Goal: Obtain resource: Download file/media

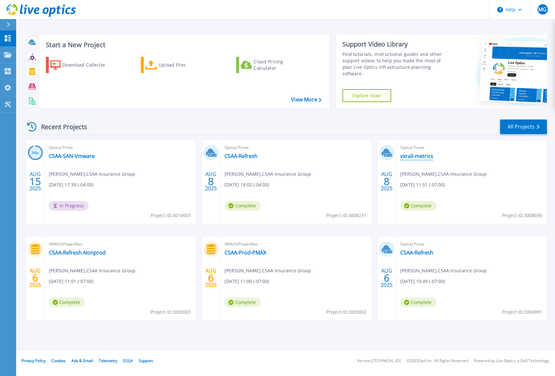
click at [413, 157] on link "vxrail-metrics" at bounding box center [416, 156] width 33 height 6
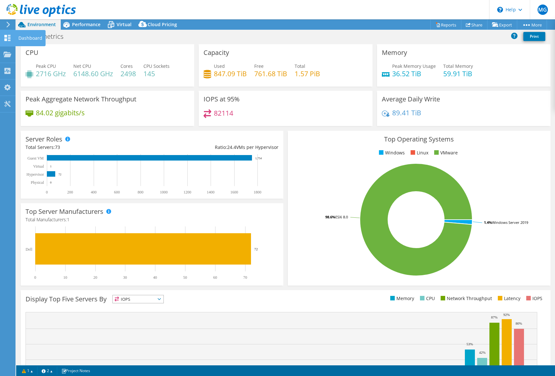
click at [7, 39] on icon at bounding box center [8, 38] width 8 height 6
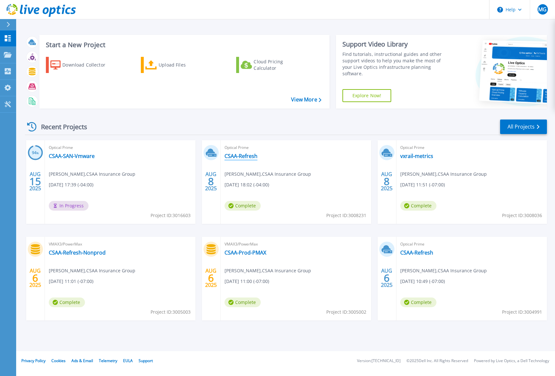
click at [237, 157] on link "CSAA-Refresh" at bounding box center [241, 156] width 33 height 6
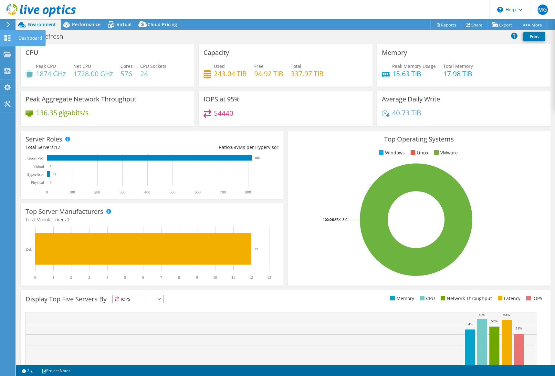
click at [7, 36] on use at bounding box center [8, 38] width 6 height 6
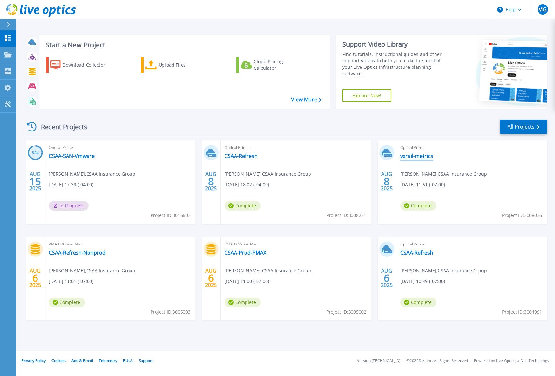
click at [419, 156] on link "vxrail-metrics" at bounding box center [416, 156] width 33 height 6
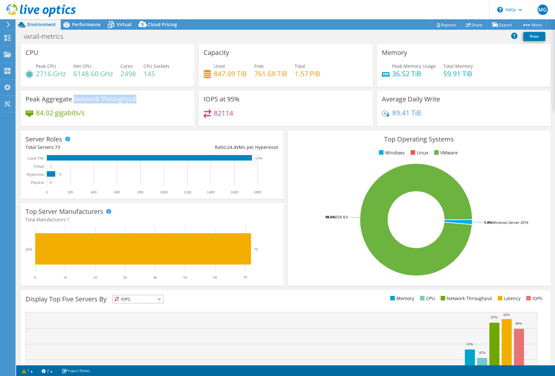
drag, startPoint x: 76, startPoint y: 99, endPoint x: 137, endPoint y: 101, distance: 61.5
click at [137, 101] on div "Peak Aggregate Network Throughput 84.02 gigabits/s" at bounding box center [108, 108] width 174 height 35
click at [7, 24] on icon at bounding box center [8, 25] width 5 height 6
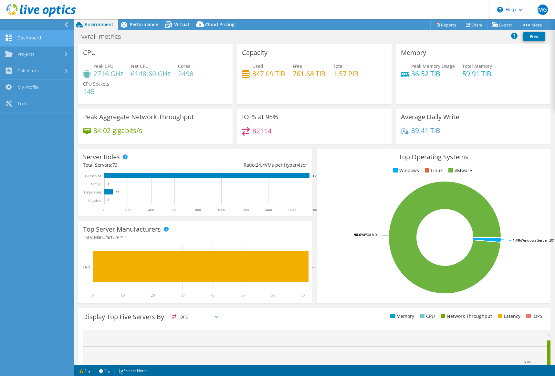
click at [26, 38] on link "Dashboard" at bounding box center [37, 38] width 74 height 16
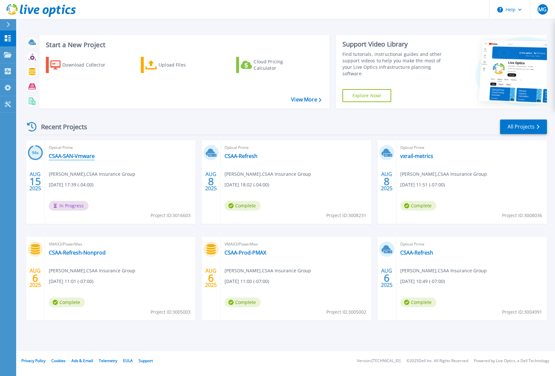
click at [58, 156] on link "CSAA-SAN-Vmware" at bounding box center [72, 156] width 46 height 6
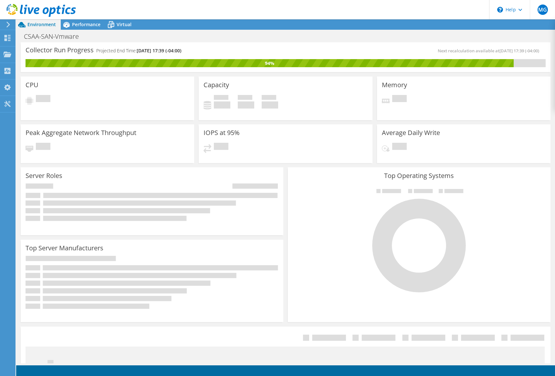
click at [10, 23] on icon at bounding box center [8, 25] width 5 height 6
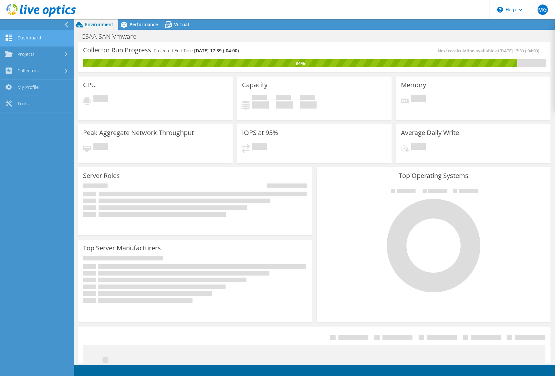
click at [27, 36] on link "Dashboard" at bounding box center [37, 38] width 74 height 16
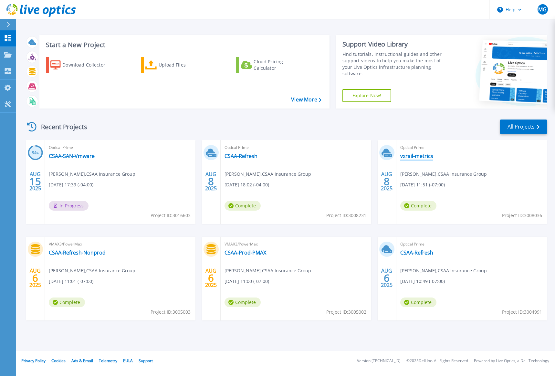
click at [421, 156] on link "vxrail-metrics" at bounding box center [416, 156] width 33 height 6
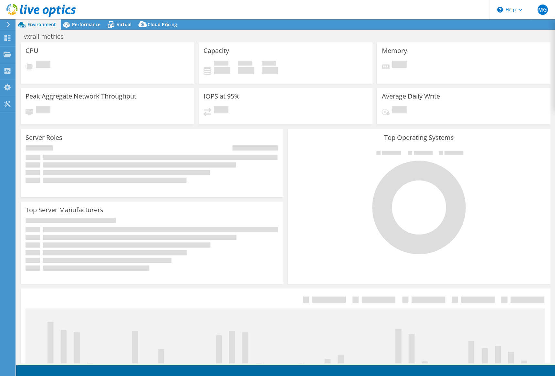
select select "USD"
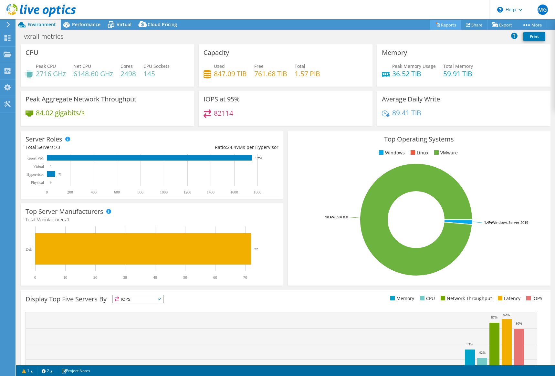
click at [443, 24] on link "Reports" at bounding box center [445, 25] width 31 height 10
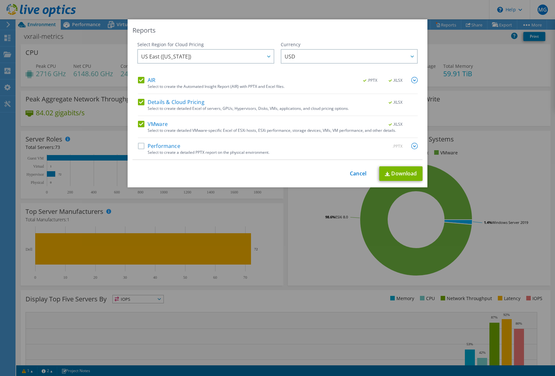
click at [138, 81] on label "AIR" at bounding box center [146, 80] width 17 height 6
click at [0, 0] on input "AIR" at bounding box center [0, 0] width 0 height 0
click at [140, 98] on div "AIR .PPTX .XLSX Select to create the Automated Insight Report (AIR) with PPTX a…" at bounding box center [278, 118] width 280 height 83
click at [138, 102] on label "Details & Cloud Pricing" at bounding box center [171, 102] width 67 height 6
click at [0, 0] on input "Details & Cloud Pricing" at bounding box center [0, 0] width 0 height 0
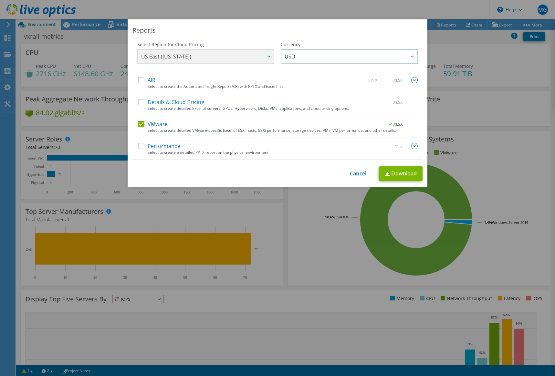
click at [139, 124] on label "VMware" at bounding box center [153, 124] width 30 height 6
click at [0, 0] on input "VMware" at bounding box center [0, 0] width 0 height 0
drag, startPoint x: 141, startPoint y: 142, endPoint x: 140, endPoint y: 154, distance: 11.7
click at [140, 145] on div "AIR .PPTX .XLSX Select to create the Automated Insight Report (AIR) with PPTX a…" at bounding box center [278, 118] width 280 height 83
drag, startPoint x: 141, startPoint y: 145, endPoint x: 152, endPoint y: 148, distance: 11.9
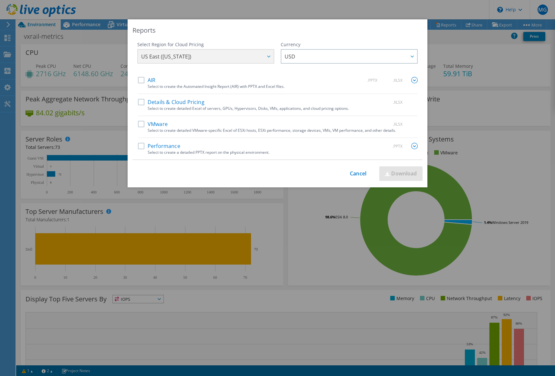
click at [141, 145] on label "Performance" at bounding box center [159, 146] width 42 height 6
click at [0, 0] on input "Performance" at bounding box center [0, 0] width 0 height 0
click at [411, 146] on img at bounding box center [414, 146] width 6 height 6
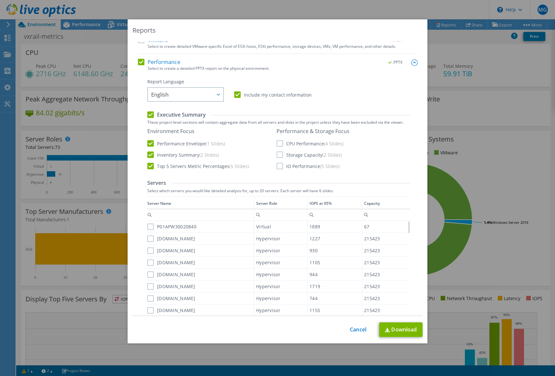
scroll to position [97, 0]
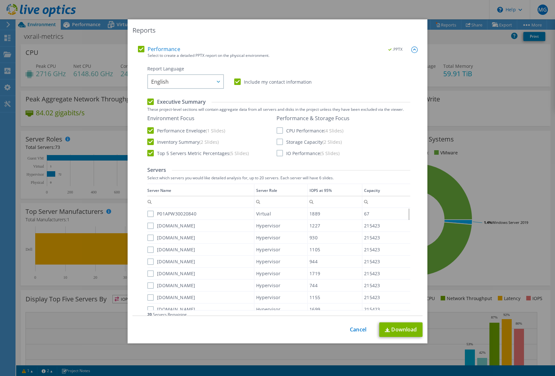
click at [277, 154] on label "IO Performance (5 Slides)" at bounding box center [308, 153] width 63 height 6
click at [0, 0] on input "IO Performance (5 Slides)" at bounding box center [0, 0] width 0 height 0
click at [278, 130] on label "CPU Performance (4 Slides)" at bounding box center [310, 130] width 67 height 6
click at [0, 0] on input "CPU Performance (4 Slides)" at bounding box center [0, 0] width 0 height 0
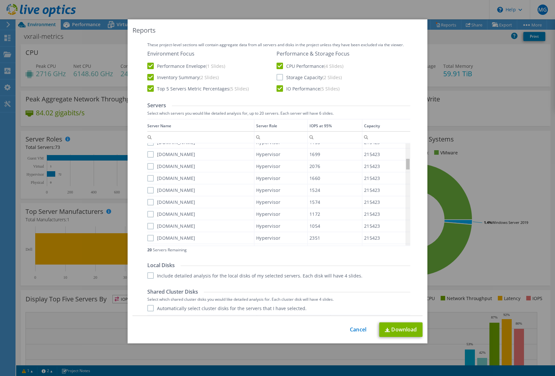
scroll to position [0, 0]
drag, startPoint x: 406, startPoint y: 169, endPoint x: 408, endPoint y: 133, distance: 36.3
click at [408, 133] on body "MG End User [PERSON_NAME] [PERSON_NAME][EMAIL_ADDRESS][PERSON_NAME][DOMAIN_NAME…" at bounding box center [277, 188] width 555 height 376
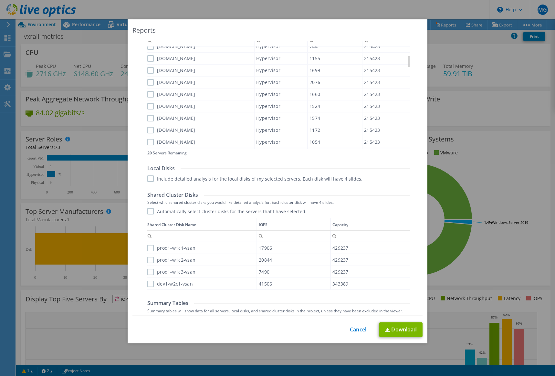
scroll to position [291, 0]
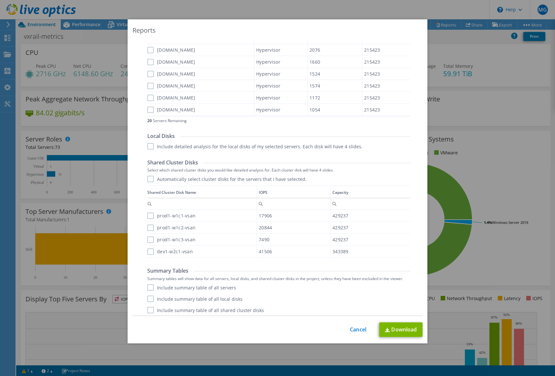
click at [149, 215] on label "prod1-w1c1-vsan" at bounding box center [171, 216] width 48 height 6
click at [0, 0] on input "prod1-w1c1-vsan" at bounding box center [0, 0] width 0 height 0
drag, startPoint x: 149, startPoint y: 228, endPoint x: 146, endPoint y: 238, distance: 10.7
click at [149, 228] on label "prod1-w1c2-vsan" at bounding box center [171, 228] width 48 height 6
click at [0, 0] on input "prod1-w1c2-vsan" at bounding box center [0, 0] width 0 height 0
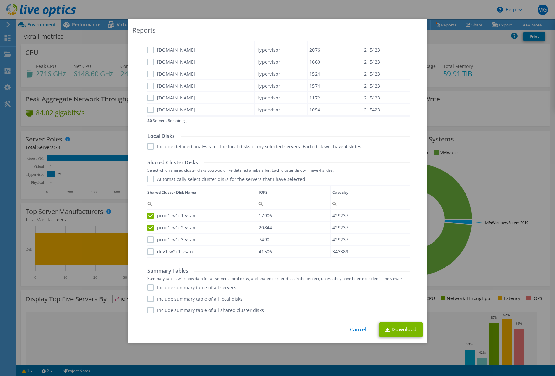
drag, startPoint x: 147, startPoint y: 239, endPoint x: 146, endPoint y: 254, distance: 14.9
click at [147, 240] on label "prod1-w1c3-vsan" at bounding box center [171, 240] width 48 height 6
click at [0, 0] on input "prod1-w1c3-vsan" at bounding box center [0, 0] width 0 height 0
click at [147, 251] on label "dev1-w2c1-vsan" at bounding box center [170, 252] width 46 height 6
click at [0, 0] on input "dev1-w2c1-vsan" at bounding box center [0, 0] width 0 height 0
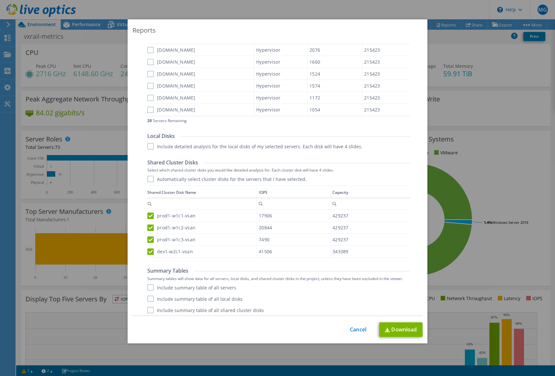
scroll to position [293, 0]
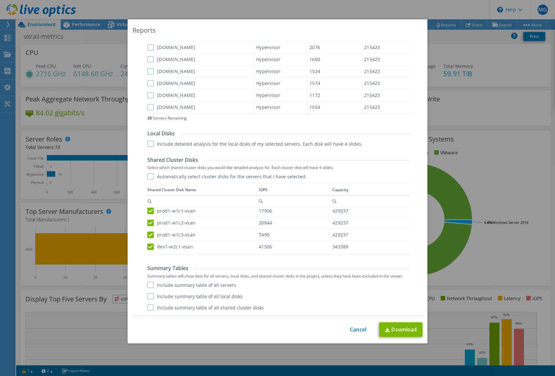
click at [149, 307] on label "Include summary table of all shared cluster disks" at bounding box center [205, 307] width 117 height 6
click at [0, 0] on input "Include summary table of all shared cluster disks" at bounding box center [0, 0] width 0 height 0
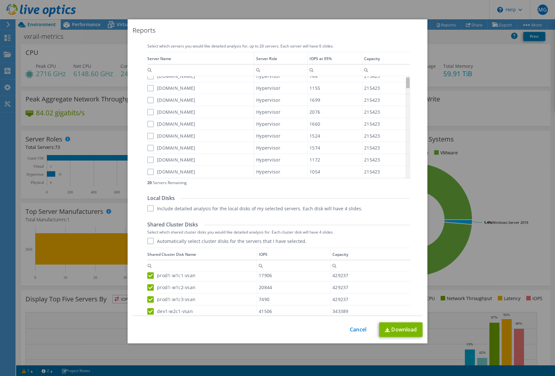
scroll to position [0, 0]
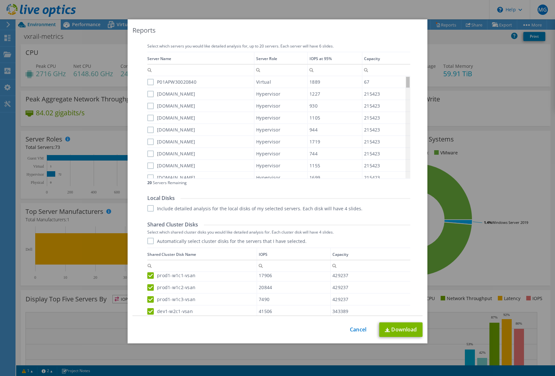
drag, startPoint x: 407, startPoint y: 93, endPoint x: 404, endPoint y: 61, distance: 31.8
click at [404, 61] on body "MG End User [PERSON_NAME] [PERSON_NAME][EMAIL_ADDRESS][PERSON_NAME][DOMAIN_NAME…" at bounding box center [277, 188] width 555 height 376
click at [150, 94] on label "[DOMAIN_NAME]" at bounding box center [171, 94] width 48 height 6
click at [0, 0] on input "[DOMAIN_NAME]" at bounding box center [0, 0] width 0 height 0
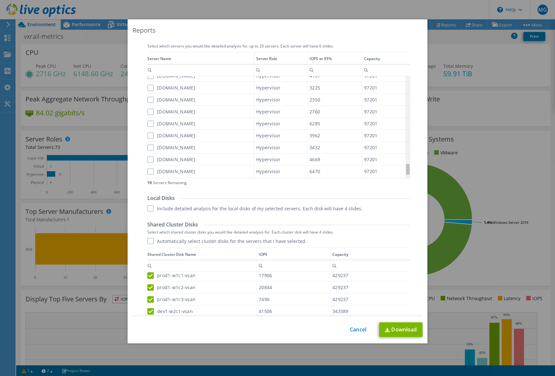
scroll to position [773, 0]
drag, startPoint x: 406, startPoint y: 79, endPoint x: 285, endPoint y: 183, distance: 159.1
click at [399, 193] on body "MG End User [PERSON_NAME] [PERSON_NAME][EMAIL_ADDRESS][PERSON_NAME][DOMAIN_NAME…" at bounding box center [277, 188] width 555 height 376
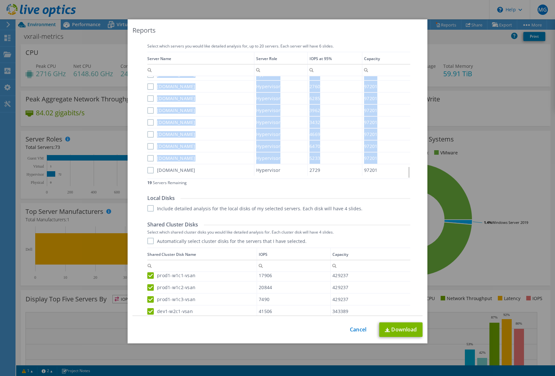
click at [149, 170] on label "[DOMAIN_NAME]" at bounding box center [171, 170] width 48 height 6
click at [148, 170] on label "[DOMAIN_NAME]" at bounding box center [171, 170] width 48 height 6
drag, startPoint x: 191, startPoint y: 164, endPoint x: 191, endPoint y: 159, distance: 4.2
click at [191, 163] on div "[DOMAIN_NAME]" at bounding box center [200, 158] width 107 height 11
click at [188, 152] on div "[DOMAIN_NAME]" at bounding box center [200, 146] width 107 height 11
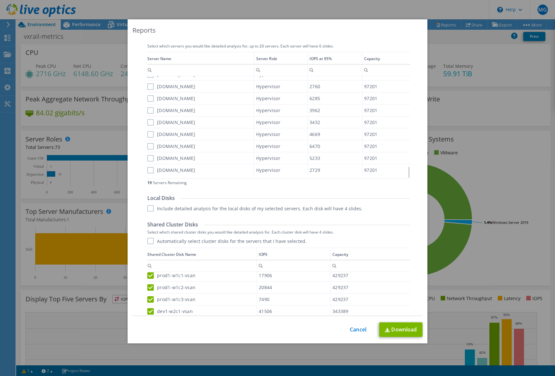
click at [149, 168] on label "[DOMAIN_NAME]" at bounding box center [171, 170] width 48 height 6
click at [0, 0] on input "[DOMAIN_NAME]" at bounding box center [0, 0] width 0 height 0
drag, startPoint x: 148, startPoint y: 156, endPoint x: 149, endPoint y: 145, distance: 11.7
click at [148, 156] on label "[DOMAIN_NAME]" at bounding box center [171, 158] width 48 height 6
click at [0, 0] on input "[DOMAIN_NAME]" at bounding box center [0, 0] width 0 height 0
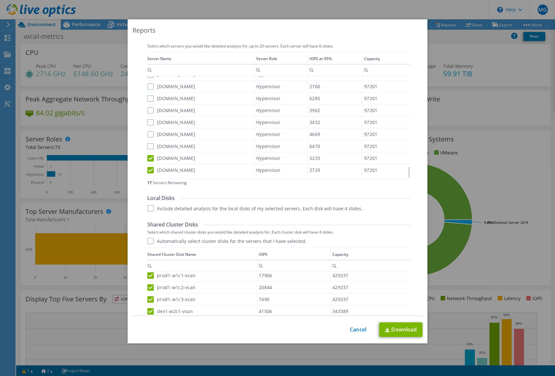
click at [148, 142] on div "[DOMAIN_NAME]" at bounding box center [200, 146] width 107 height 11
drag, startPoint x: 149, startPoint y: 132, endPoint x: 148, endPoint y: 123, distance: 9.1
click at [149, 131] on label "[DOMAIN_NAME]" at bounding box center [171, 134] width 48 height 6
click at [0, 0] on input "[DOMAIN_NAME]" at bounding box center [0, 0] width 0 height 0
click at [148, 122] on label "[DOMAIN_NAME]" at bounding box center [171, 122] width 48 height 6
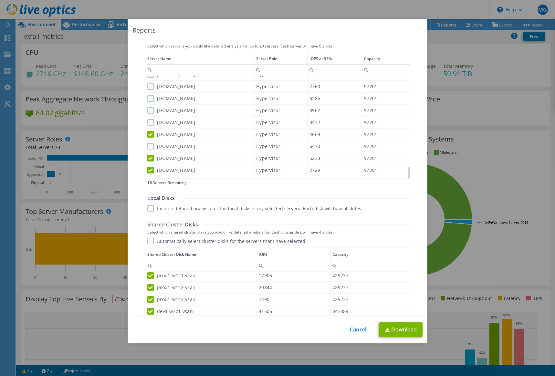
click at [0, 0] on input "[DOMAIN_NAME]" at bounding box center [0, 0] width 0 height 0
click at [150, 146] on label "[DOMAIN_NAME]" at bounding box center [171, 146] width 48 height 6
click at [0, 0] on input "[DOMAIN_NAME]" at bounding box center [0, 0] width 0 height 0
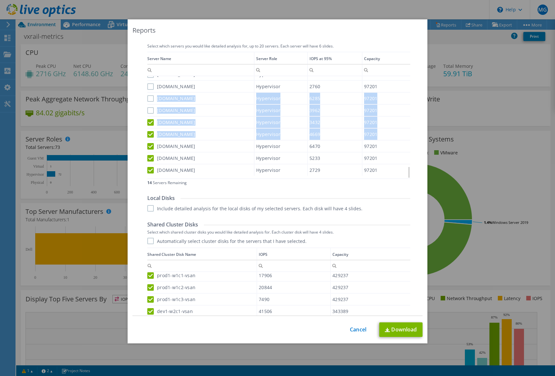
click at [148, 99] on label "[DOMAIN_NAME]" at bounding box center [171, 98] width 48 height 6
click at [188, 106] on div "[DOMAIN_NAME]" at bounding box center [200, 110] width 107 height 11
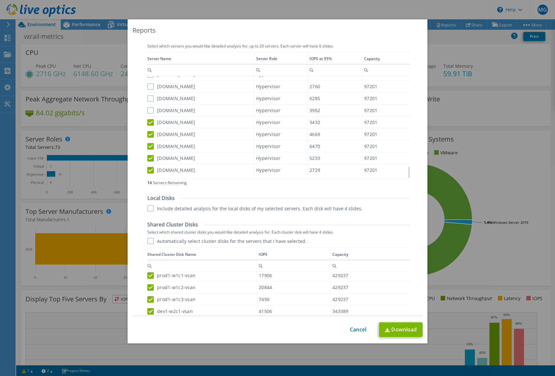
click at [149, 98] on label "[DOMAIN_NAME]" at bounding box center [171, 98] width 48 height 6
click at [0, 0] on input "[DOMAIN_NAME]" at bounding box center [0, 0] width 0 height 0
drag, startPoint x: 148, startPoint y: 107, endPoint x: 156, endPoint y: 117, distance: 13.1
click at [148, 107] on label "[DOMAIN_NAME]" at bounding box center [171, 110] width 48 height 6
click at [0, 0] on input "[DOMAIN_NAME]" at bounding box center [0, 0] width 0 height 0
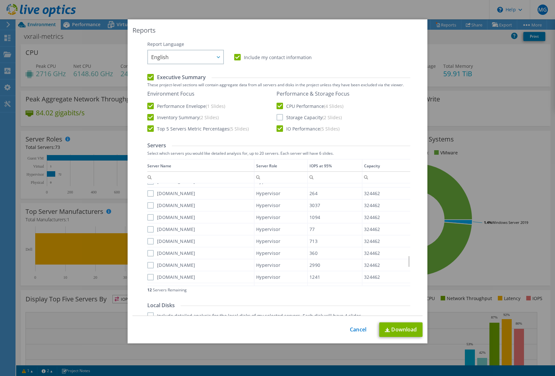
scroll to position [132, 0]
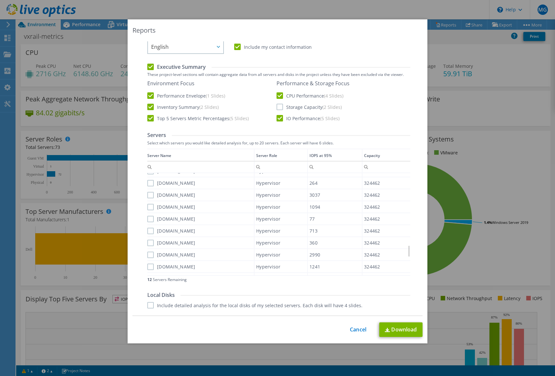
drag, startPoint x: 147, startPoint y: 181, endPoint x: 150, endPoint y: 187, distance: 7.2
click at [148, 181] on label "[DOMAIN_NAME]" at bounding box center [171, 183] width 48 height 6
click at [0, 0] on input "[DOMAIN_NAME]" at bounding box center [0, 0] width 0 height 0
drag, startPoint x: 149, startPoint y: 195, endPoint x: 153, endPoint y: 208, distance: 13.3
click at [150, 197] on label "[DOMAIN_NAME]" at bounding box center [171, 195] width 48 height 6
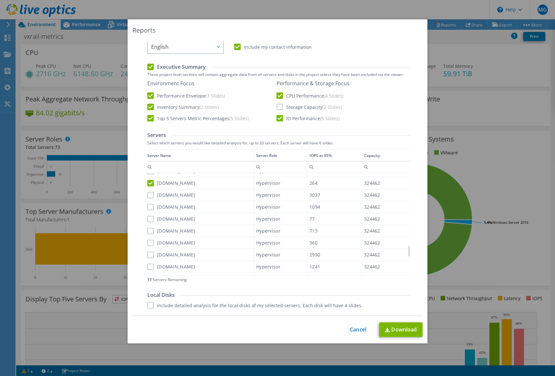
click at [0, 0] on input "[DOMAIN_NAME]" at bounding box center [0, 0] width 0 height 0
click at [147, 207] on label "[DOMAIN_NAME]" at bounding box center [171, 207] width 48 height 6
click at [0, 0] on input "[DOMAIN_NAME]" at bounding box center [0, 0] width 0 height 0
click at [148, 219] on label "[DOMAIN_NAME]" at bounding box center [171, 219] width 48 height 6
click at [0, 0] on input "[DOMAIN_NAME]" at bounding box center [0, 0] width 0 height 0
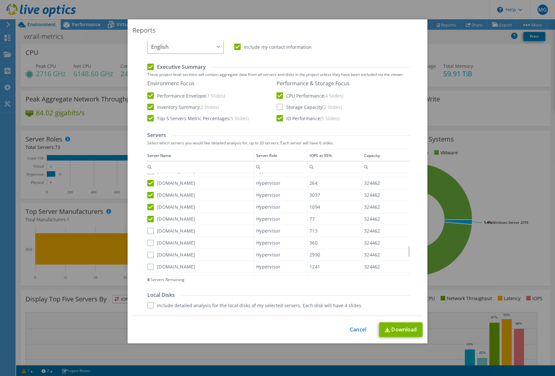
drag, startPoint x: 149, startPoint y: 231, endPoint x: 149, endPoint y: 238, distance: 6.8
click at [149, 232] on label "[DOMAIN_NAME]" at bounding box center [171, 231] width 48 height 6
click at [0, 0] on input "[DOMAIN_NAME]" at bounding box center [0, 0] width 0 height 0
drag, startPoint x: 149, startPoint y: 241, endPoint x: 151, endPoint y: 256, distance: 14.4
click at [149, 243] on label "[DOMAIN_NAME]" at bounding box center [171, 243] width 48 height 6
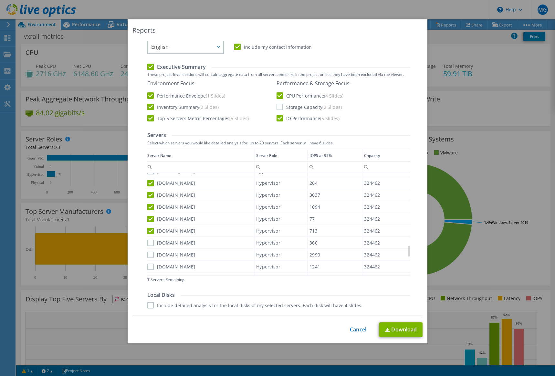
click at [0, 0] on input "[DOMAIN_NAME]" at bounding box center [0, 0] width 0 height 0
drag, startPoint x: 151, startPoint y: 256, endPoint x: 148, endPoint y: 267, distance: 11.3
click at [151, 256] on label "[DOMAIN_NAME]" at bounding box center [171, 255] width 48 height 6
click at [0, 0] on input "[DOMAIN_NAME]" at bounding box center [0, 0] width 0 height 0
click at [148, 267] on label "[DOMAIN_NAME]" at bounding box center [171, 267] width 48 height 6
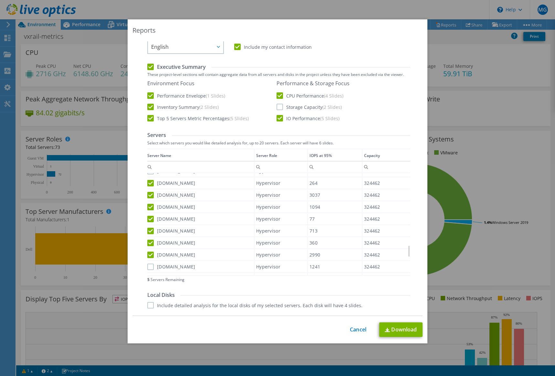
click at [0, 0] on input "[DOMAIN_NAME]" at bounding box center [0, 0] width 0 height 0
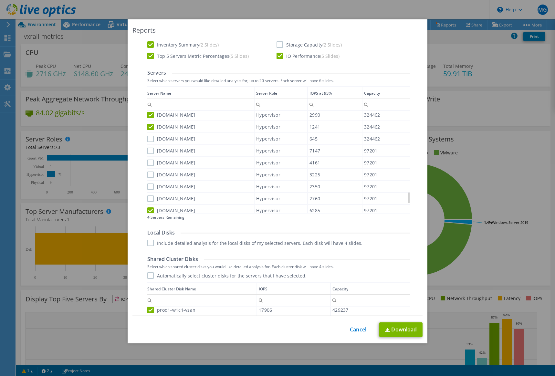
scroll to position [196, 0]
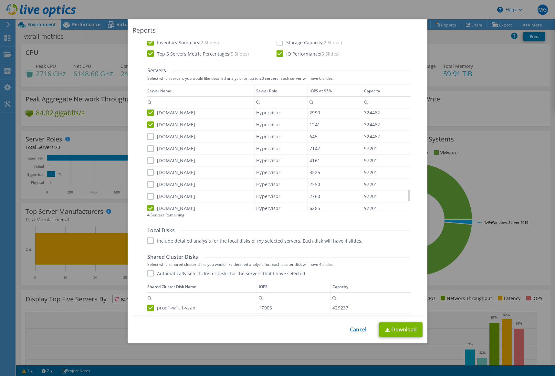
click at [150, 135] on label "[DOMAIN_NAME]" at bounding box center [171, 136] width 48 height 6
click at [0, 0] on input "[DOMAIN_NAME]" at bounding box center [0, 0] width 0 height 0
click at [149, 148] on label "[DOMAIN_NAME]" at bounding box center [171, 148] width 48 height 6
click at [0, 0] on input "[DOMAIN_NAME]" at bounding box center [0, 0] width 0 height 0
click at [148, 161] on label "[DOMAIN_NAME]" at bounding box center [171, 160] width 48 height 6
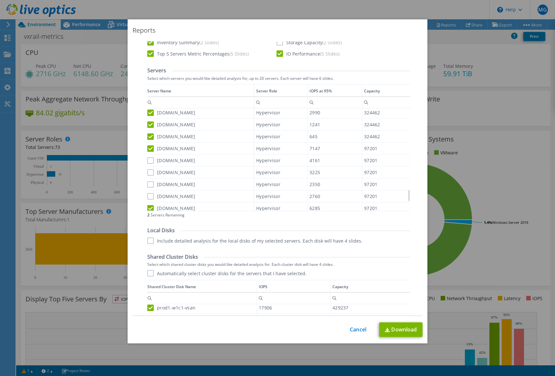
click at [0, 0] on input "[DOMAIN_NAME]" at bounding box center [0, 0] width 0 height 0
drag, startPoint x: 149, startPoint y: 172, endPoint x: 149, endPoint y: 185, distance: 12.6
click at [149, 172] on label "[DOMAIN_NAME]" at bounding box center [171, 172] width 48 height 6
click at [0, 0] on input "[DOMAIN_NAME]" at bounding box center [0, 0] width 0 height 0
drag, startPoint x: 149, startPoint y: 185, endPoint x: 149, endPoint y: 196, distance: 12.0
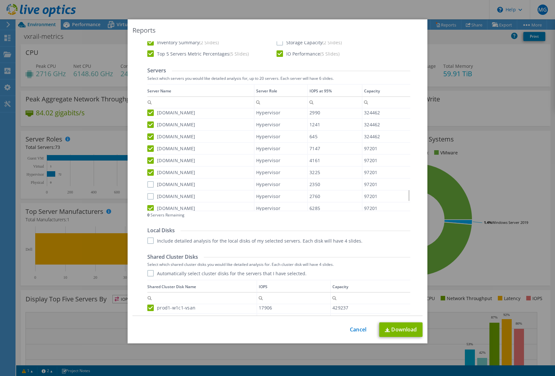
click at [149, 186] on label "[DOMAIN_NAME]" at bounding box center [171, 184] width 48 height 6
click at [0, 0] on input "[DOMAIN_NAME]" at bounding box center [0, 0] width 0 height 0
click at [149, 196] on label "[DOMAIN_NAME]" at bounding box center [171, 196] width 48 height 6
click at [0, 0] on input "[DOMAIN_NAME]" at bounding box center [0, 0] width 0 height 0
click at [148, 193] on label "[DOMAIN_NAME]" at bounding box center [171, 196] width 48 height 6
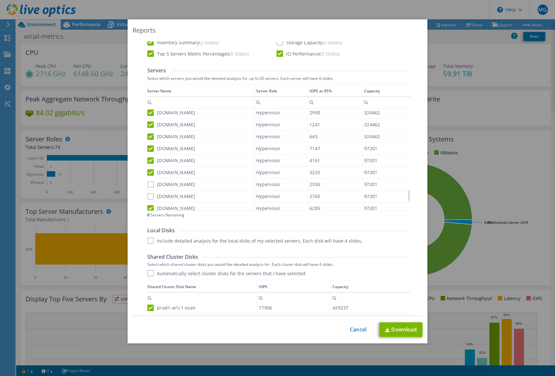
click at [0, 0] on input "[DOMAIN_NAME]" at bounding box center [0, 0] width 0 height 0
click at [149, 184] on label "[DOMAIN_NAME]" at bounding box center [171, 184] width 48 height 6
click at [0, 0] on input "[DOMAIN_NAME]" at bounding box center [0, 0] width 0 height 0
click at [147, 194] on label "[DOMAIN_NAME]" at bounding box center [171, 196] width 48 height 6
click at [0, 0] on input "[DOMAIN_NAME]" at bounding box center [0, 0] width 0 height 0
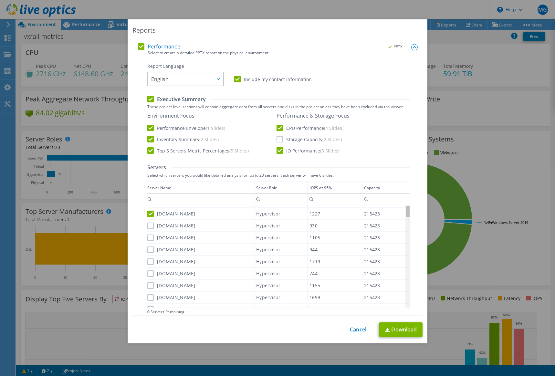
scroll to position [0, 0]
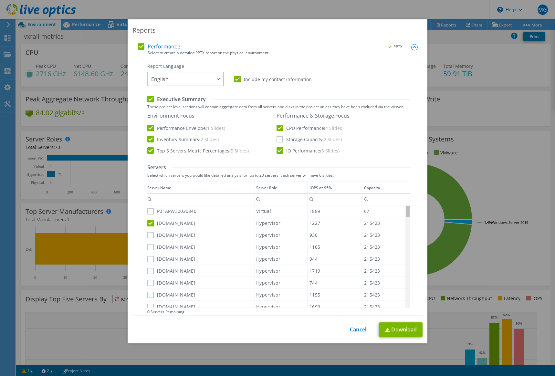
drag, startPoint x: 407, startPoint y: 262, endPoint x: 395, endPoint y: 198, distance: 65.5
click at [407, 198] on body "MG End User [PERSON_NAME] [PERSON_NAME][EMAIL_ADDRESS][PERSON_NAME][DOMAIN_NAME…" at bounding box center [277, 188] width 555 height 376
drag, startPoint x: 149, startPoint y: 235, endPoint x: 148, endPoint y: 251, distance: 16.2
click at [149, 237] on label "[DOMAIN_NAME]" at bounding box center [171, 235] width 48 height 6
click at [0, 0] on input "[DOMAIN_NAME]" at bounding box center [0, 0] width 0 height 0
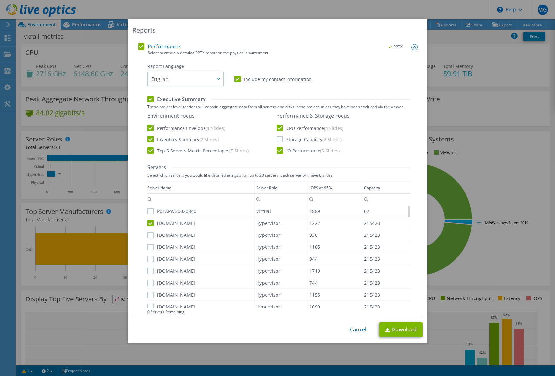
click at [148, 233] on label "[DOMAIN_NAME]" at bounding box center [171, 235] width 48 height 6
click at [0, 0] on input "[DOMAIN_NAME]" at bounding box center [0, 0] width 0 height 0
click at [148, 235] on label "[DOMAIN_NAME]" at bounding box center [171, 235] width 48 height 6
click at [0, 0] on input "[DOMAIN_NAME]" at bounding box center [0, 0] width 0 height 0
click at [148, 235] on label "[DOMAIN_NAME]" at bounding box center [171, 235] width 48 height 6
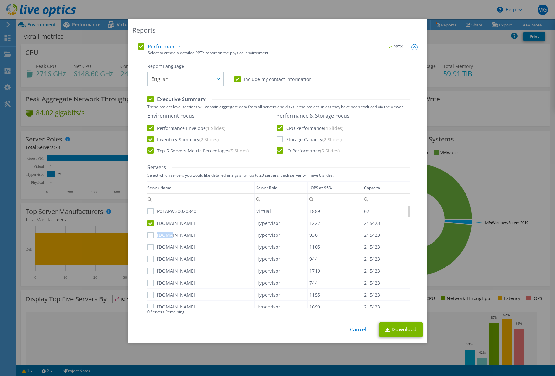
click at [0, 0] on input "[DOMAIN_NAME]" at bounding box center [0, 0] width 0 height 0
click at [148, 235] on label "[DOMAIN_NAME]" at bounding box center [171, 235] width 48 height 6
click at [0, 0] on input "[DOMAIN_NAME]" at bounding box center [0, 0] width 0 height 0
click at [149, 234] on label "[DOMAIN_NAME]" at bounding box center [171, 235] width 48 height 6
click at [0, 0] on input "[DOMAIN_NAME]" at bounding box center [0, 0] width 0 height 0
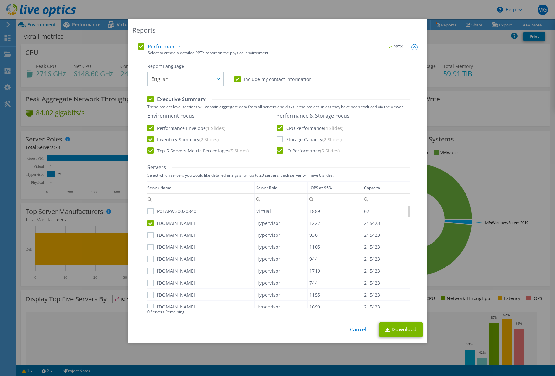
click at [151, 221] on label "[DOMAIN_NAME]" at bounding box center [171, 223] width 48 height 6
click at [0, 0] on input "[DOMAIN_NAME]" at bounding box center [0, 0] width 0 height 0
click at [148, 235] on label "[DOMAIN_NAME]" at bounding box center [171, 235] width 48 height 6
click at [0, 0] on input "[DOMAIN_NAME]" at bounding box center [0, 0] width 0 height 0
click at [148, 222] on label "[DOMAIN_NAME]" at bounding box center [171, 223] width 48 height 6
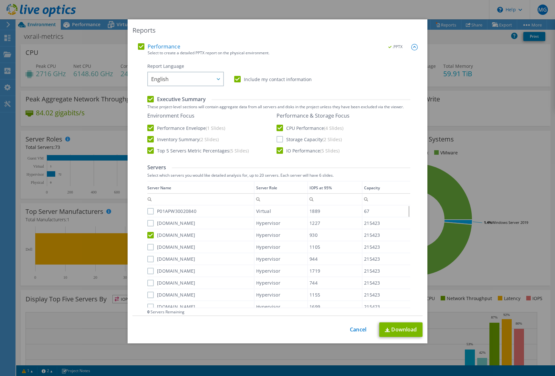
click at [0, 0] on input "[DOMAIN_NAME]" at bounding box center [0, 0] width 0 height 0
click at [151, 233] on label "[DOMAIN_NAME]" at bounding box center [171, 235] width 48 height 6
click at [0, 0] on input "[DOMAIN_NAME]" at bounding box center [0, 0] width 0 height 0
click at [150, 222] on label "[DOMAIN_NAME]" at bounding box center [171, 223] width 48 height 6
click at [0, 0] on input "[DOMAIN_NAME]" at bounding box center [0, 0] width 0 height 0
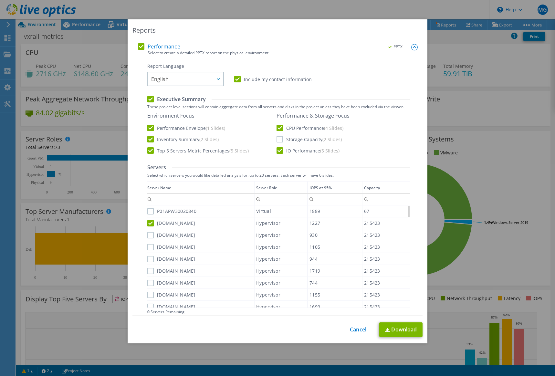
click at [350, 330] on link "Cancel" at bounding box center [358, 330] width 16 height 6
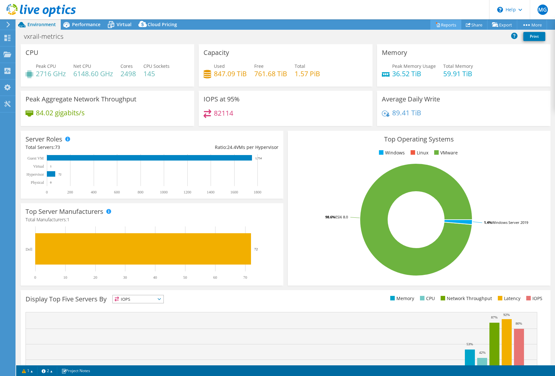
click at [440, 22] on link "Reports" at bounding box center [445, 25] width 31 height 10
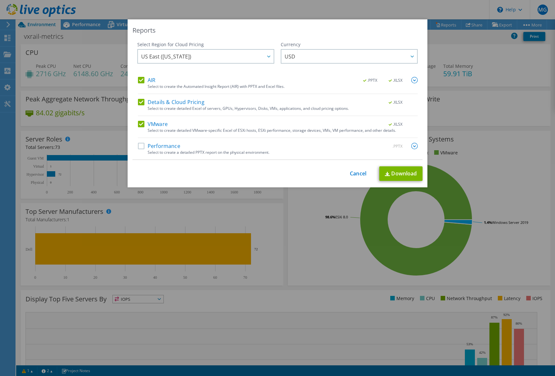
drag, startPoint x: 132, startPoint y: 78, endPoint x: 143, endPoint y: 86, distance: 13.3
click at [133, 79] on div "Select Region for Cloud Pricing Asia Pacific ([GEOGRAPHIC_DATA]) [GEOGRAPHIC_DA…" at bounding box center [277, 100] width 290 height 119
click at [144, 84] on div "AIR .PPTX .XLSX" at bounding box center [278, 80] width 280 height 7
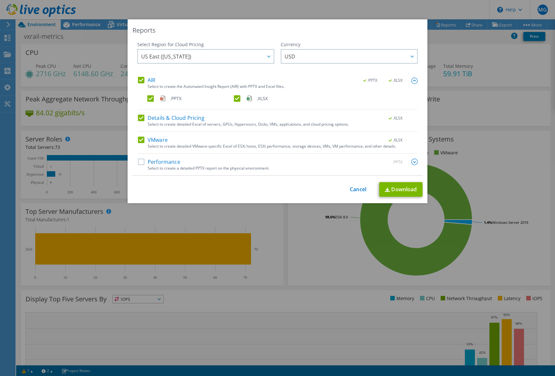
click at [140, 81] on label "AIR" at bounding box center [146, 80] width 17 height 6
click at [0, 0] on input "AIR" at bounding box center [0, 0] width 0 height 0
drag, startPoint x: 138, startPoint y: 118, endPoint x: 146, endPoint y: 164, distance: 46.9
click at [138, 120] on label "Details & Cloud Pricing" at bounding box center [171, 118] width 67 height 6
click at [0, 0] on input "Details & Cloud Pricing" at bounding box center [0, 0] width 0 height 0
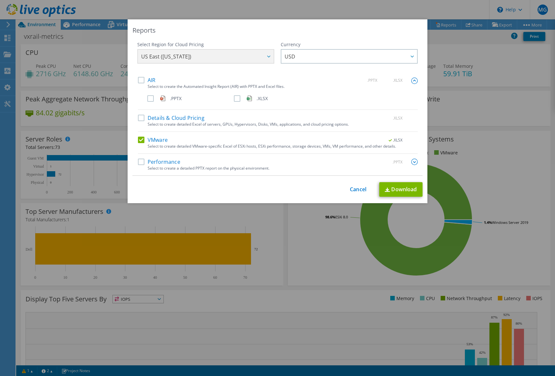
click at [141, 164] on label "Performance" at bounding box center [159, 162] width 42 height 6
click at [0, 0] on input "Performance" at bounding box center [0, 0] width 0 height 0
drag, startPoint x: 140, startPoint y: 139, endPoint x: 289, endPoint y: 169, distance: 152.0
click at [140, 139] on label "VMware" at bounding box center [153, 140] width 30 height 6
click at [0, 0] on input "VMware" at bounding box center [0, 0] width 0 height 0
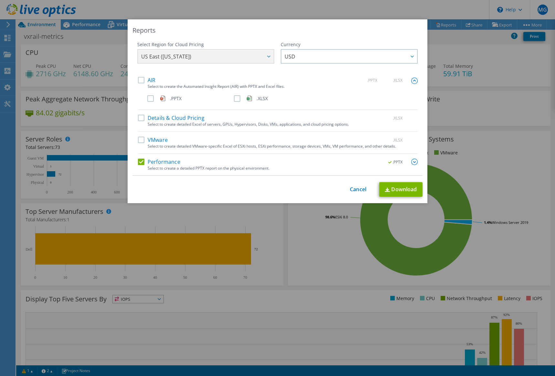
click at [411, 161] on img at bounding box center [414, 162] width 6 height 6
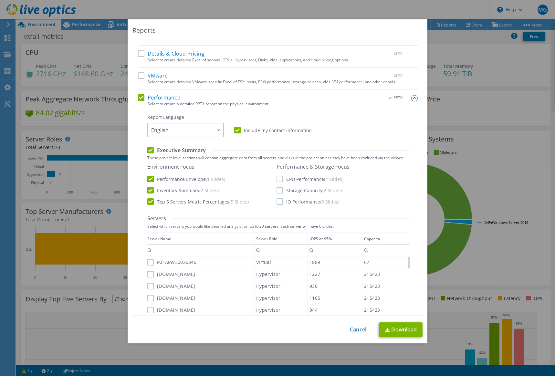
scroll to position [65, 0]
click at [278, 201] on label "IO Performance (5 Slides)" at bounding box center [308, 201] width 63 height 6
click at [0, 0] on input "IO Performance (5 Slides)" at bounding box center [0, 0] width 0 height 0
click at [279, 180] on label "CPU Performance (4 Slides)" at bounding box center [310, 178] width 67 height 6
click at [0, 0] on input "CPU Performance (4 Slides)" at bounding box center [0, 0] width 0 height 0
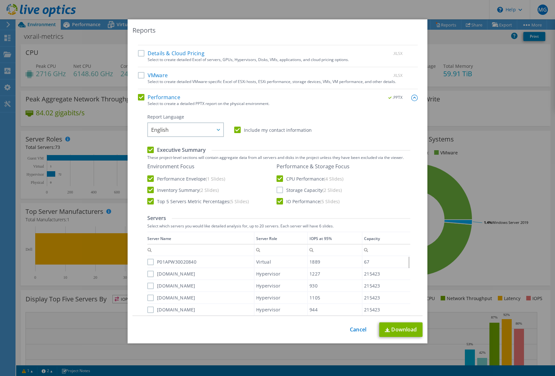
click at [279, 180] on label "CPU Performance (4 Slides)" at bounding box center [310, 178] width 67 height 6
click at [0, 0] on input "CPU Performance (4 Slides)" at bounding box center [0, 0] width 0 height 0
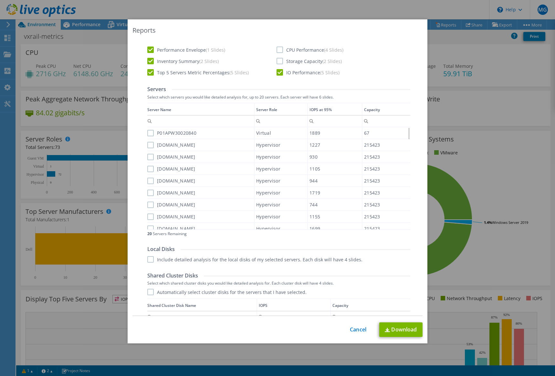
scroll to position [194, 0]
click at [149, 145] on label "[DOMAIN_NAME]" at bounding box center [171, 145] width 48 height 6
click at [0, 0] on input "[DOMAIN_NAME]" at bounding box center [0, 0] width 0 height 0
click at [151, 158] on label "[DOMAIN_NAME]" at bounding box center [171, 156] width 48 height 6
click at [0, 0] on input "[DOMAIN_NAME]" at bounding box center [0, 0] width 0 height 0
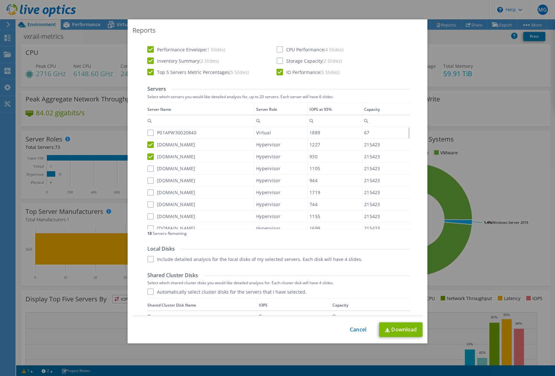
click at [150, 168] on label "[DOMAIN_NAME]" at bounding box center [171, 168] width 48 height 6
click at [0, 0] on input "[DOMAIN_NAME]" at bounding box center [0, 0] width 0 height 0
click at [148, 181] on label "[DOMAIN_NAME]" at bounding box center [171, 180] width 48 height 6
click at [0, 0] on input "[DOMAIN_NAME]" at bounding box center [0, 0] width 0 height 0
click at [148, 194] on label "[DOMAIN_NAME]" at bounding box center [171, 192] width 48 height 6
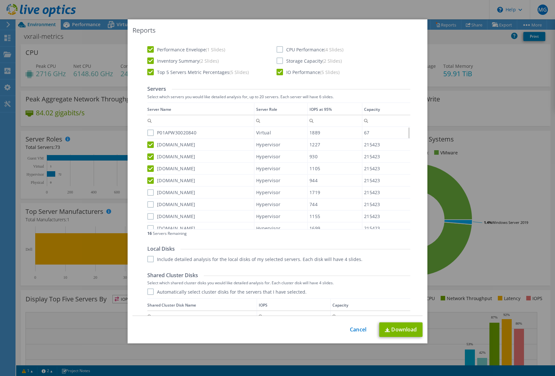
click at [0, 0] on input "[DOMAIN_NAME]" at bounding box center [0, 0] width 0 height 0
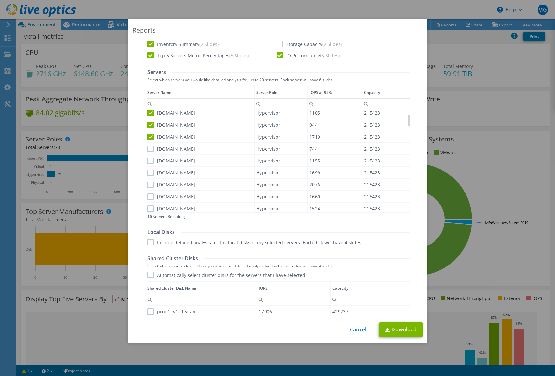
scroll to position [226, 0]
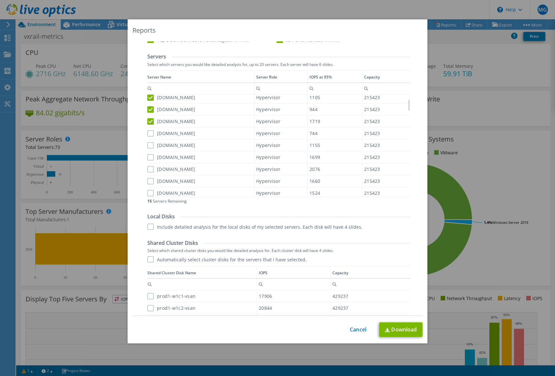
click at [149, 132] on label "[DOMAIN_NAME]" at bounding box center [171, 133] width 48 height 6
click at [0, 0] on input "[DOMAIN_NAME]" at bounding box center [0, 0] width 0 height 0
drag, startPoint x: 148, startPoint y: 143, endPoint x: 148, endPoint y: 151, distance: 8.7
click at [148, 144] on label "[DOMAIN_NAME]" at bounding box center [171, 145] width 48 height 6
click at [0, 0] on input "[DOMAIN_NAME]" at bounding box center [0, 0] width 0 height 0
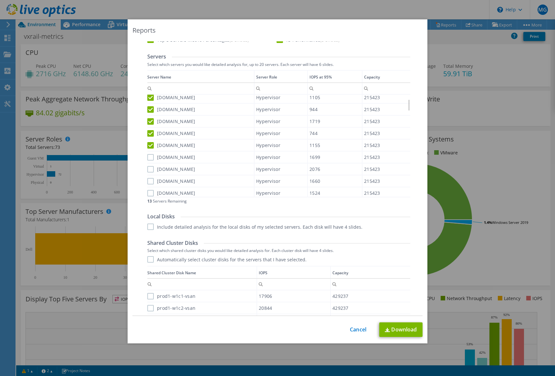
drag, startPoint x: 148, startPoint y: 157, endPoint x: 148, endPoint y: 167, distance: 10.0
click at [148, 157] on label "[DOMAIN_NAME]" at bounding box center [171, 157] width 48 height 6
click at [0, 0] on input "[DOMAIN_NAME]" at bounding box center [0, 0] width 0 height 0
click at [148, 170] on label "[DOMAIN_NAME]" at bounding box center [171, 169] width 48 height 6
click at [0, 0] on input "[DOMAIN_NAME]" at bounding box center [0, 0] width 0 height 0
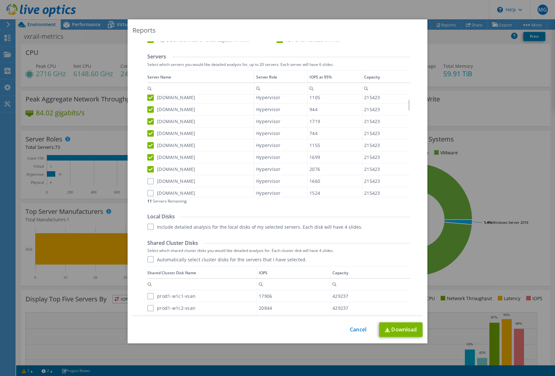
click at [148, 180] on label "[DOMAIN_NAME]" at bounding box center [171, 181] width 48 height 6
click at [0, 0] on input "[DOMAIN_NAME]" at bounding box center [0, 0] width 0 height 0
click at [148, 191] on label "[DOMAIN_NAME]" at bounding box center [171, 193] width 48 height 6
click at [0, 0] on input "[DOMAIN_NAME]" at bounding box center [0, 0] width 0 height 0
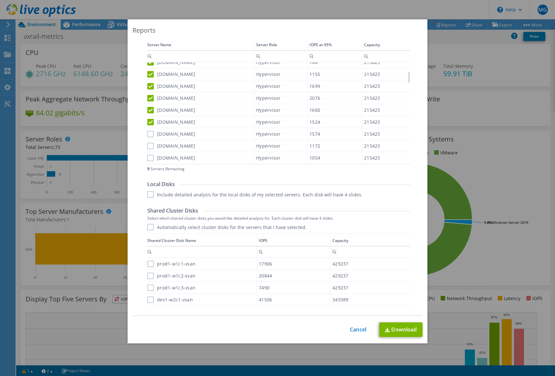
click at [149, 135] on label "[DOMAIN_NAME]" at bounding box center [171, 134] width 48 height 6
click at [0, 0] on input "[DOMAIN_NAME]" at bounding box center [0, 0] width 0 height 0
click at [147, 147] on label "[DOMAIN_NAME]" at bounding box center [171, 146] width 48 height 6
click at [0, 0] on input "[DOMAIN_NAME]" at bounding box center [0, 0] width 0 height 0
click at [148, 159] on label "[DOMAIN_NAME]" at bounding box center [171, 158] width 48 height 6
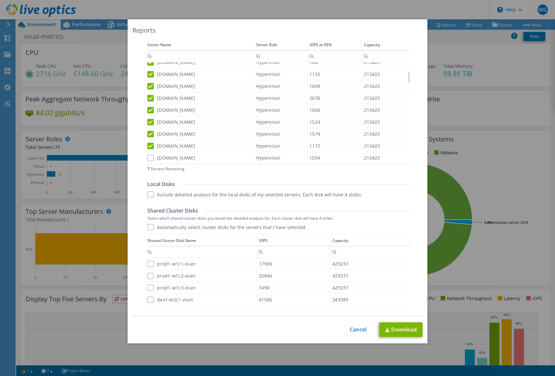
click at [0, 0] on input "[DOMAIN_NAME]" at bounding box center [0, 0] width 0 height 0
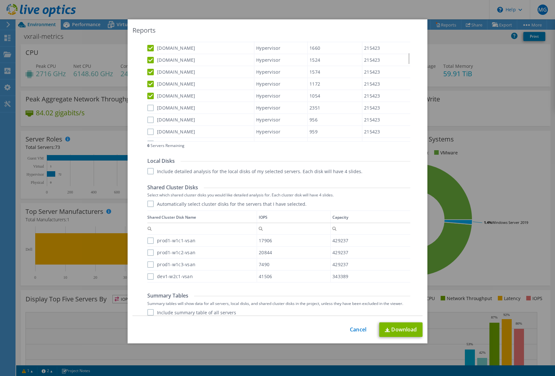
scroll to position [291, 0]
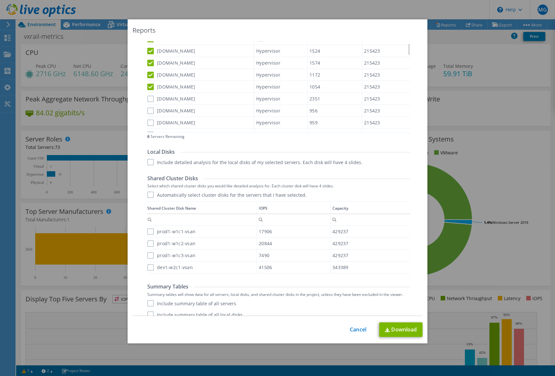
click at [149, 98] on label "[DOMAIN_NAME]" at bounding box center [171, 99] width 48 height 6
click at [0, 0] on input "[DOMAIN_NAME]" at bounding box center [0, 0] width 0 height 0
click at [149, 110] on label "[DOMAIN_NAME]" at bounding box center [171, 111] width 48 height 6
click at [0, 0] on input "[DOMAIN_NAME]" at bounding box center [0, 0] width 0 height 0
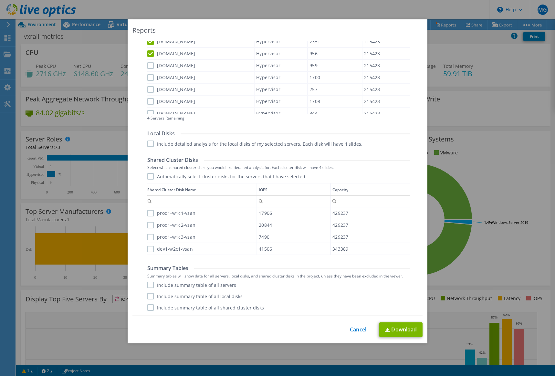
click at [150, 64] on label "[DOMAIN_NAME]" at bounding box center [171, 65] width 48 height 6
click at [0, 0] on input "[DOMAIN_NAME]" at bounding box center [0, 0] width 0 height 0
click at [148, 78] on label "[DOMAIN_NAME]" at bounding box center [171, 77] width 48 height 6
click at [0, 0] on input "[DOMAIN_NAME]" at bounding box center [0, 0] width 0 height 0
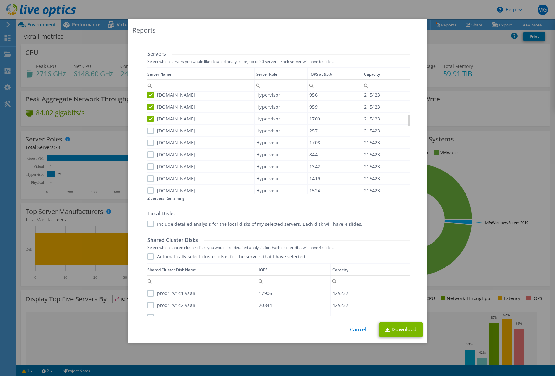
scroll to position [245, 0]
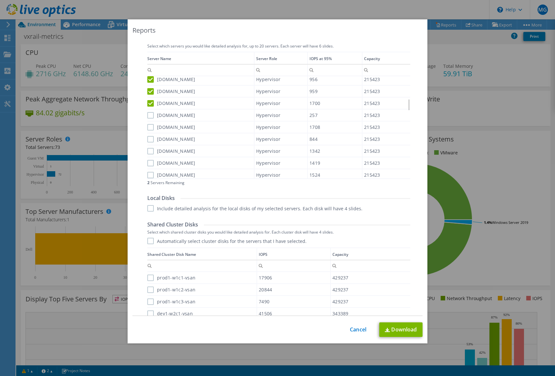
click at [148, 115] on label "[DOMAIN_NAME]" at bounding box center [171, 115] width 48 height 6
click at [0, 0] on input "[DOMAIN_NAME]" at bounding box center [0, 0] width 0 height 0
click at [148, 124] on label "[DOMAIN_NAME]" at bounding box center [171, 127] width 48 height 6
click at [0, 0] on input "[DOMAIN_NAME]" at bounding box center [0, 0] width 0 height 0
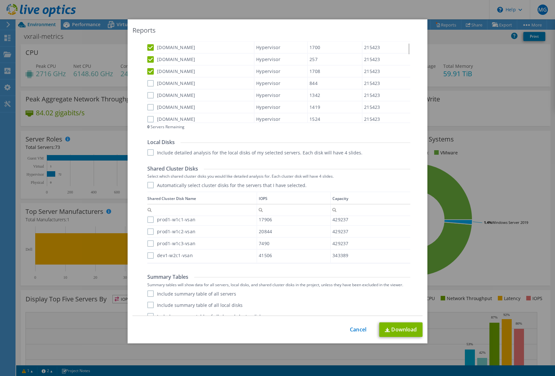
scroll to position [309, 0]
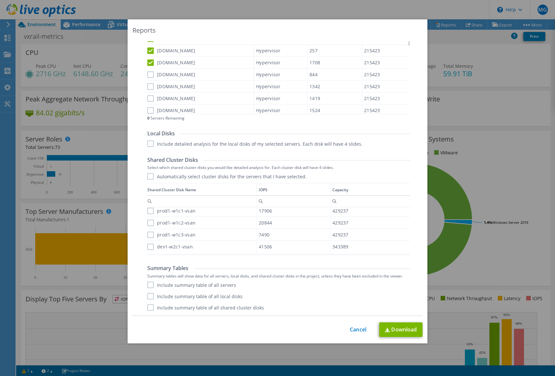
click at [148, 248] on label "dev1-w2c1-vsan" at bounding box center [170, 247] width 46 height 6
click at [0, 0] on input "dev1-w2c1-vsan" at bounding box center [0, 0] width 0 height 0
click at [149, 235] on label "prod1-w1c3-vsan" at bounding box center [171, 235] width 48 height 6
click at [0, 0] on input "prod1-w1c3-vsan" at bounding box center [0, 0] width 0 height 0
drag, startPoint x: 148, startPoint y: 223, endPoint x: 149, endPoint y: 219, distance: 3.9
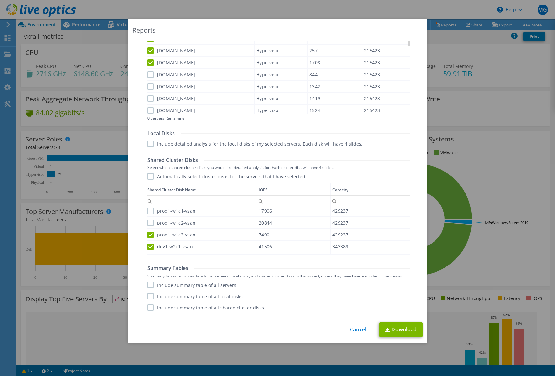
click at [149, 222] on label "prod1-w1c2-vsan" at bounding box center [171, 223] width 48 height 6
click at [0, 0] on input "prod1-w1c2-vsan" at bounding box center [0, 0] width 0 height 0
click at [149, 208] on label "prod1-w1c1-vsan" at bounding box center [171, 211] width 48 height 6
click at [0, 0] on input "prod1-w1c1-vsan" at bounding box center [0, 0] width 0 height 0
click at [144, 308] on div "Performance .PPTX Select to create a detailed PPTX report on the physical envir…" at bounding box center [278, 82] width 280 height 466
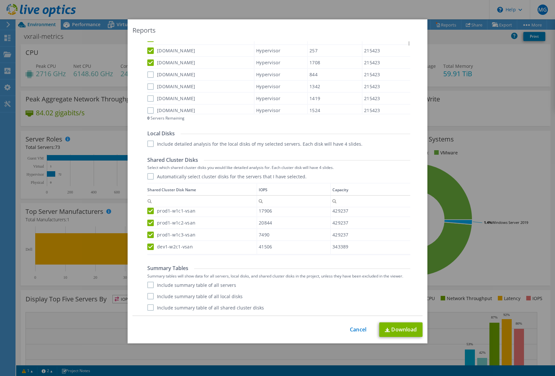
drag, startPoint x: 147, startPoint y: 309, endPoint x: 154, endPoint y: 313, distance: 8.2
click at [147, 310] on label "Include summary table of all shared cluster disks" at bounding box center [205, 307] width 117 height 6
click at [0, 0] on input "Include summary table of all shared cluster disks" at bounding box center [0, 0] width 0 height 0
click at [397, 331] on link "Download" at bounding box center [400, 330] width 43 height 15
